Goal: Go to known website: Access a specific website the user already knows

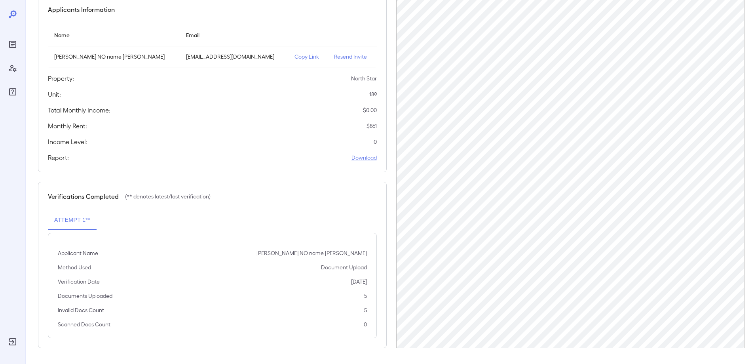
click at [9, 44] on icon "Reports" at bounding box center [12, 44] width 7 height 7
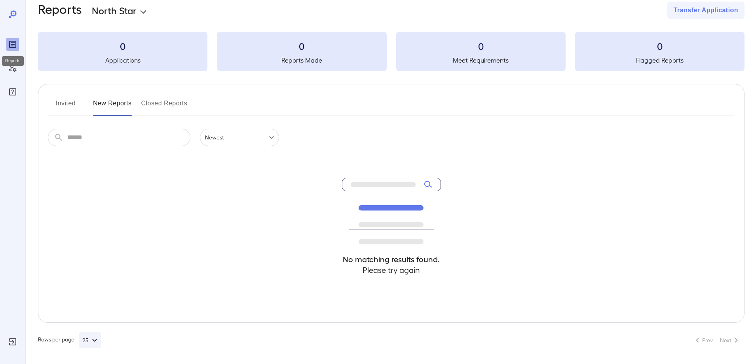
scroll to position [14, 0]
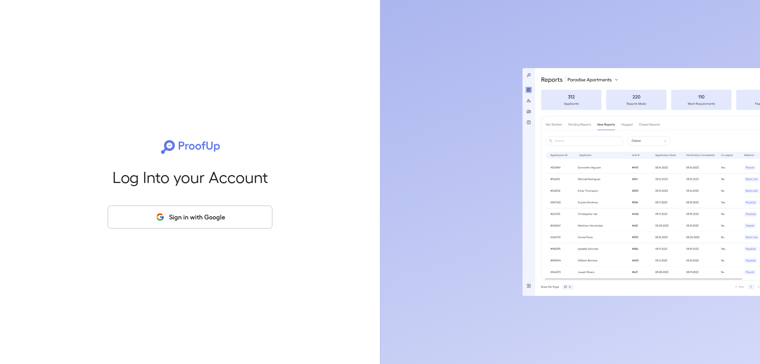
click at [175, 211] on button "Sign in with Google" at bounding box center [190, 216] width 165 height 23
click at [238, 211] on button "Sign in with Google" at bounding box center [190, 216] width 165 height 23
